Goal: Task Accomplishment & Management: Use online tool/utility

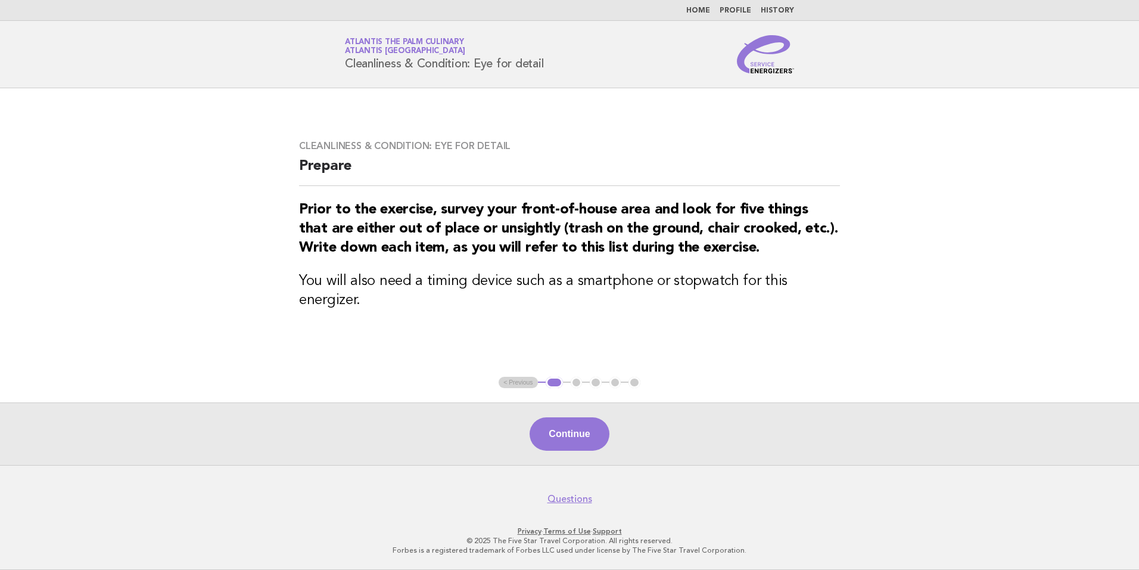
click at [706, 18] on nav "Home Profile History" at bounding box center [569, 10] width 1139 height 21
click at [708, 11] on link "Home" at bounding box center [699, 10] width 24 height 7
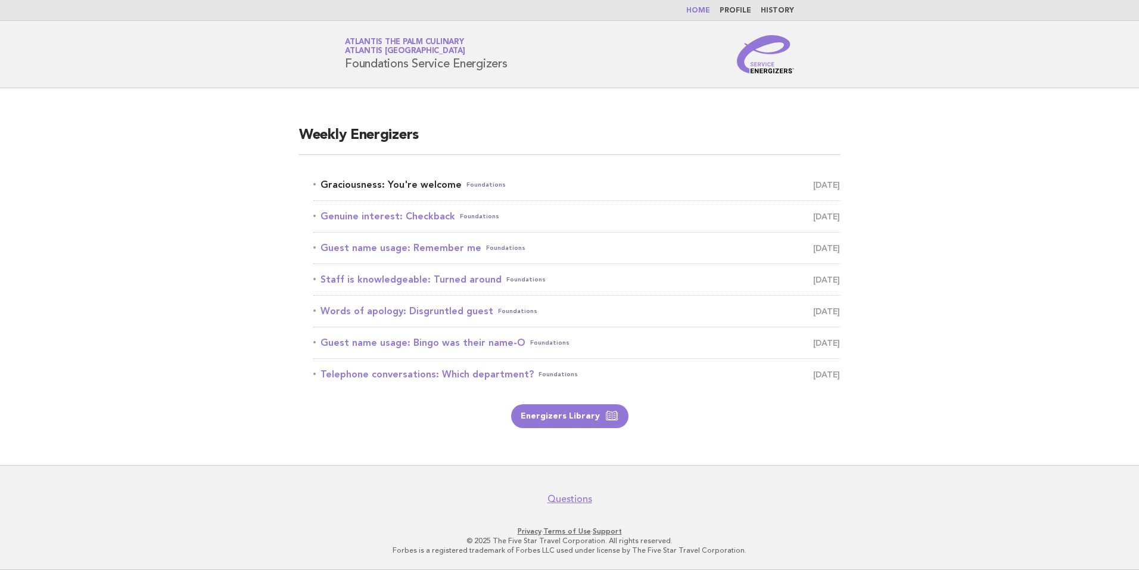
click at [374, 190] on link "Graciousness: You're welcome Foundations October 7" at bounding box center [576, 184] width 527 height 17
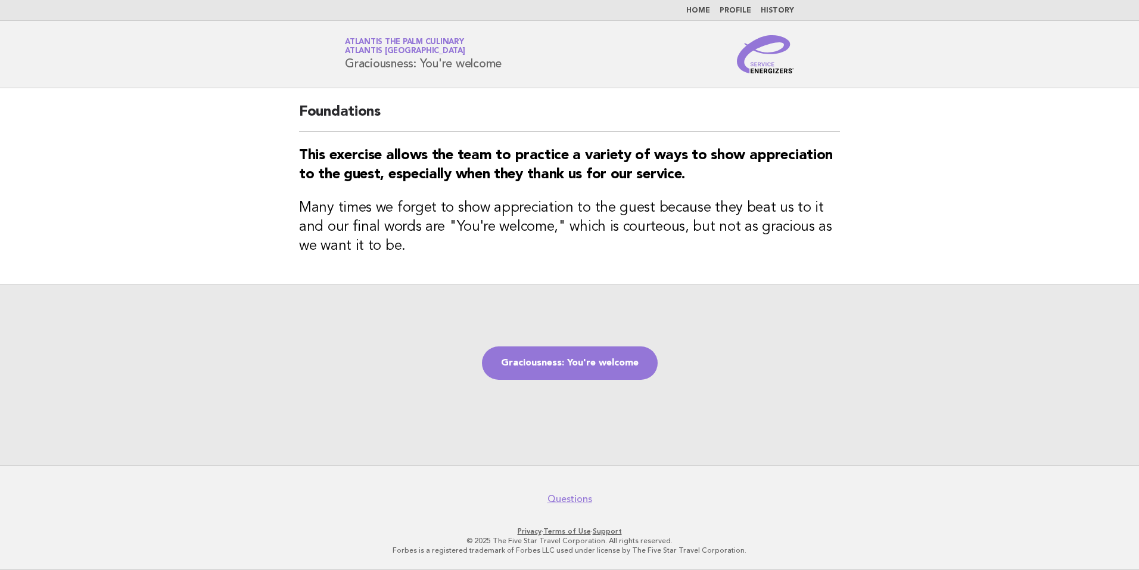
click at [582, 353] on link "Graciousness: You're welcome" at bounding box center [570, 362] width 176 height 33
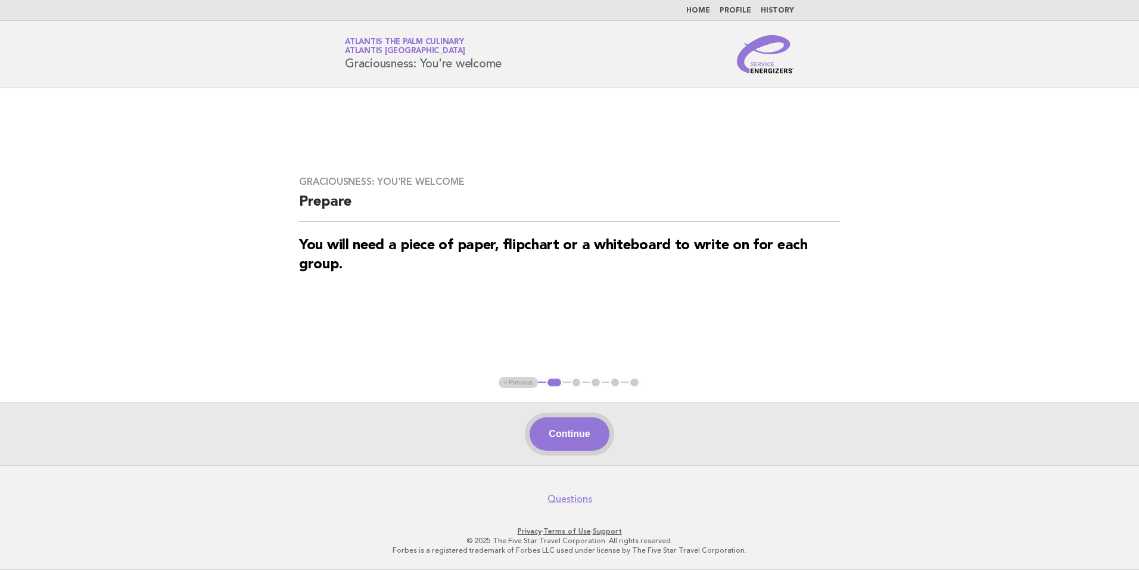
click at [566, 433] on button "Continue" at bounding box center [569, 433] width 79 height 33
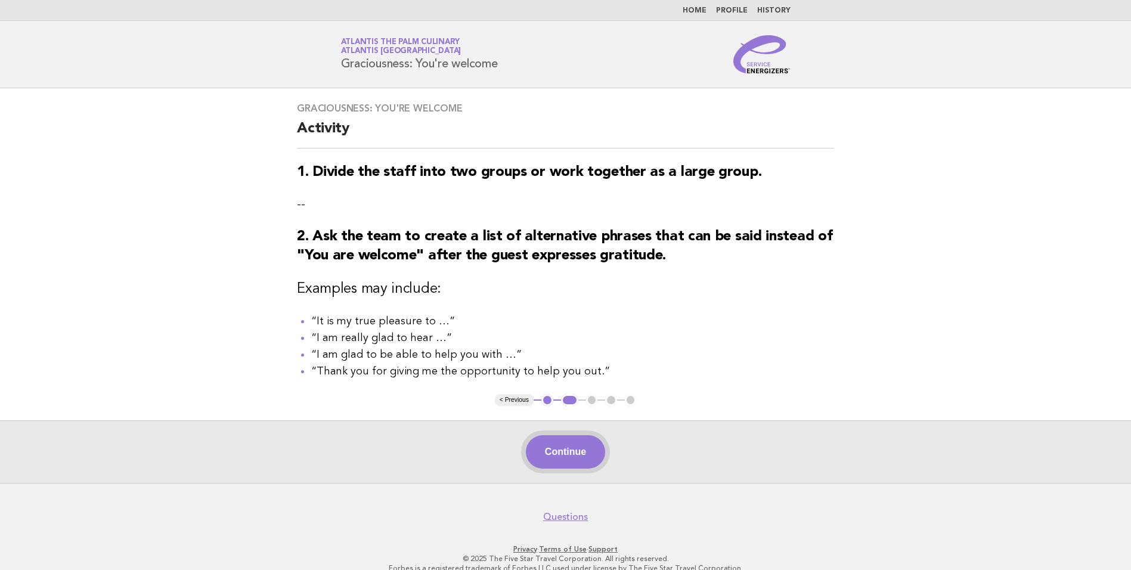
click at [564, 452] on button "Continue" at bounding box center [565, 451] width 79 height 33
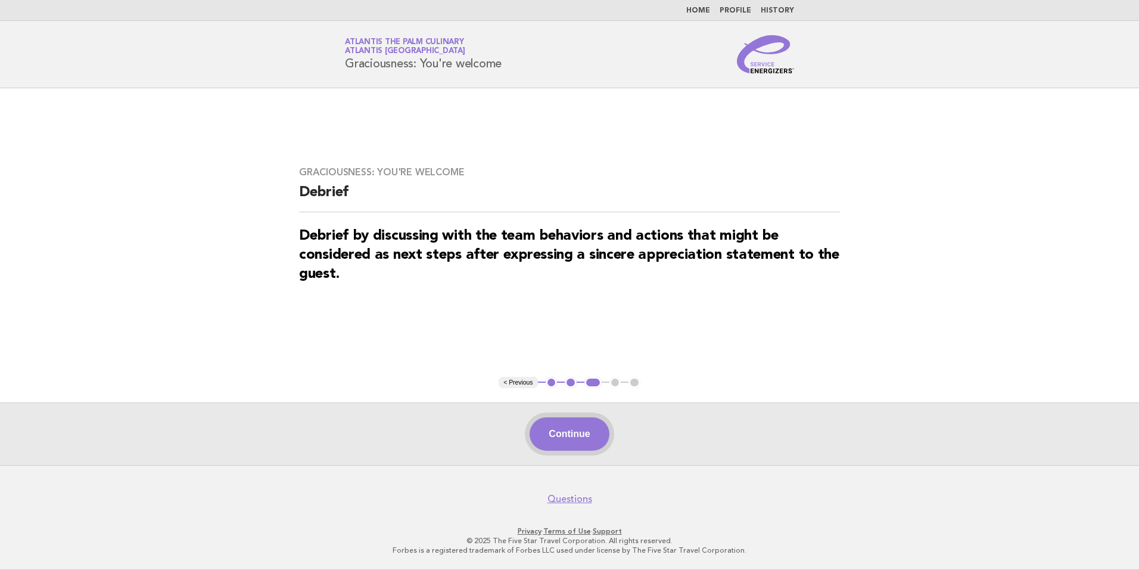
click at [577, 424] on button "Continue" at bounding box center [569, 433] width 79 height 33
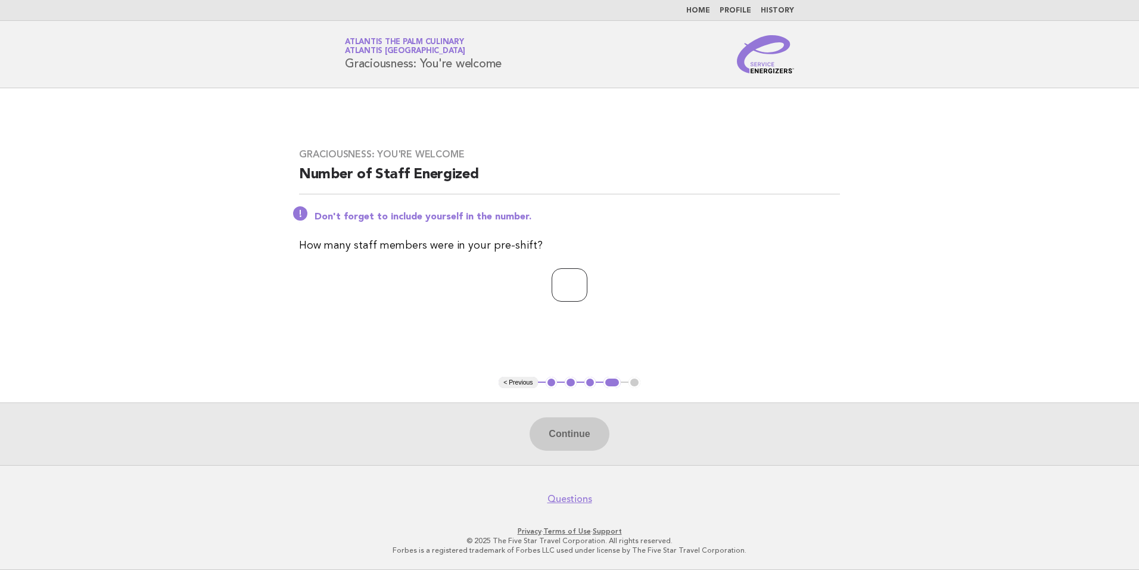
click at [572, 280] on input "number" at bounding box center [570, 284] width 36 height 33
type input "**"
drag, startPoint x: 772, startPoint y: 263, endPoint x: 513, endPoint y: 432, distance: 309.3
click at [762, 270] on div "Graciousness: You're welcome Number of Staff Energized Don't forget to include …" at bounding box center [570, 232] width 570 height 196
click at [567, 426] on button "Continue" at bounding box center [569, 433] width 79 height 33
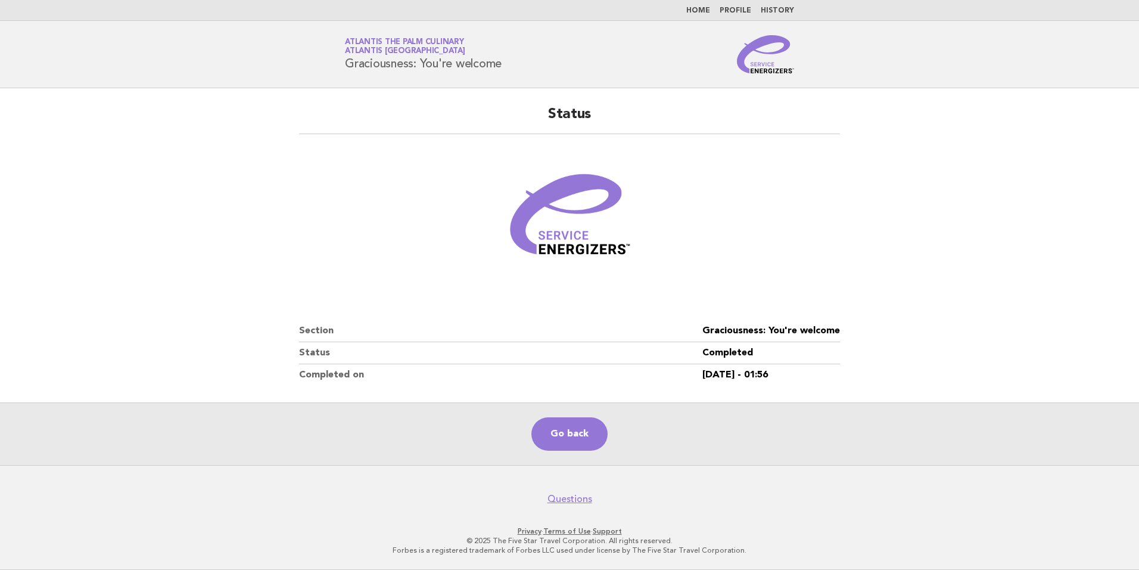
click at [706, 7] on link "Home" at bounding box center [699, 10] width 24 height 7
